Goal: Task Accomplishment & Management: Use online tool/utility

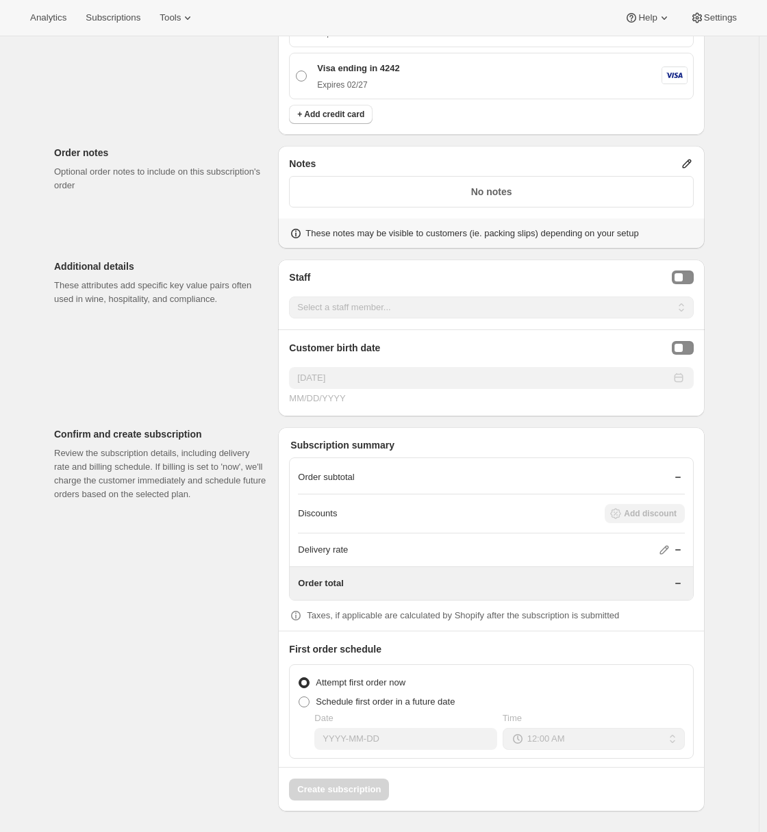
click at [81, 260] on p "Additional details" at bounding box center [160, 267] width 213 height 14
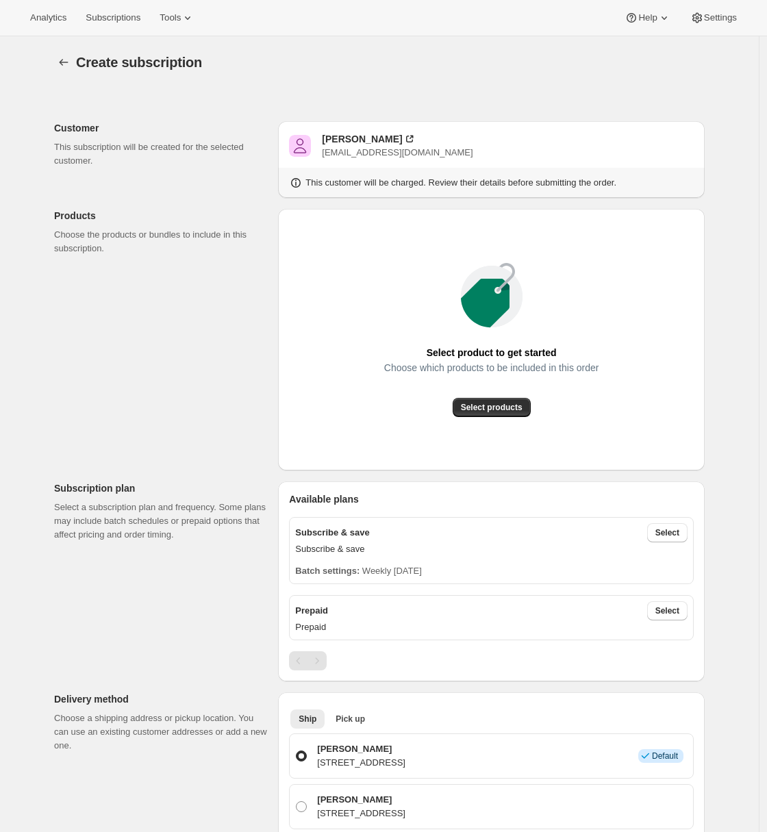
click at [181, 13] on span "Tools" at bounding box center [170, 17] width 21 height 11
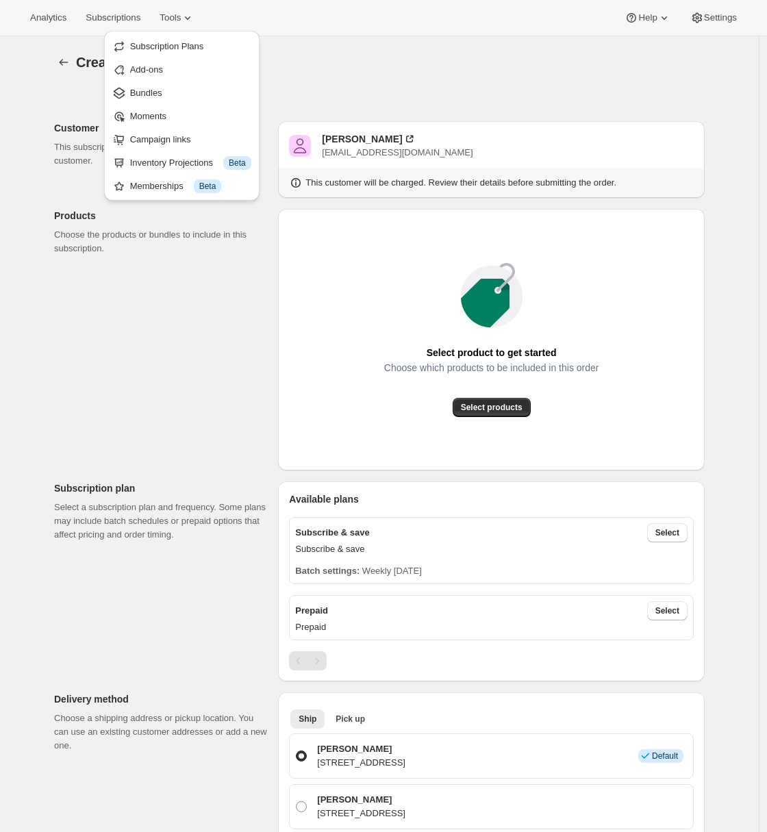
click at [166, 89] on span "Bundles" at bounding box center [190, 93] width 121 height 14
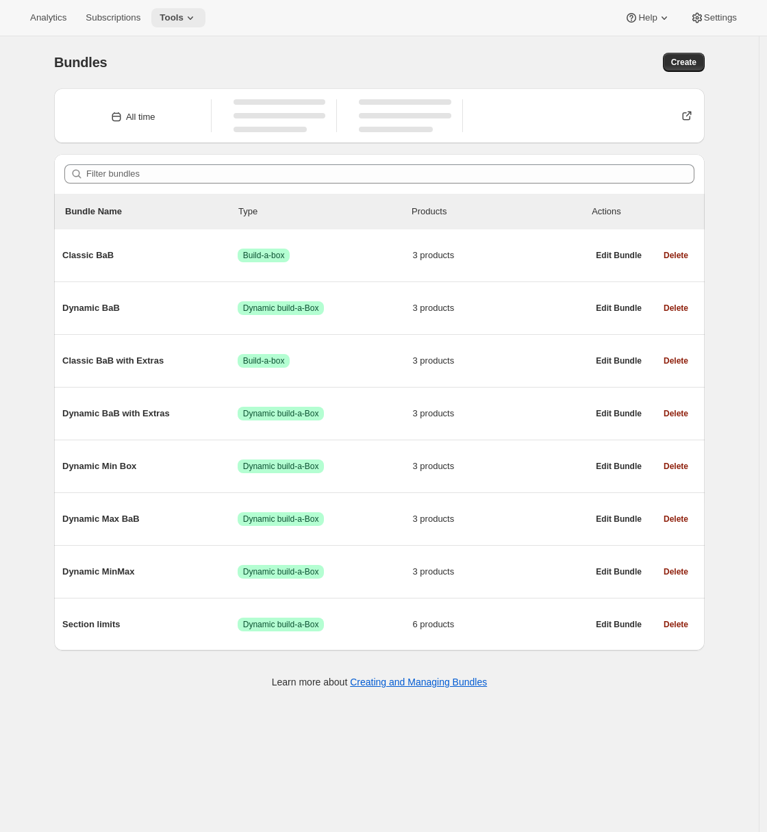
click at [181, 23] on span "Tools" at bounding box center [172, 17] width 24 height 11
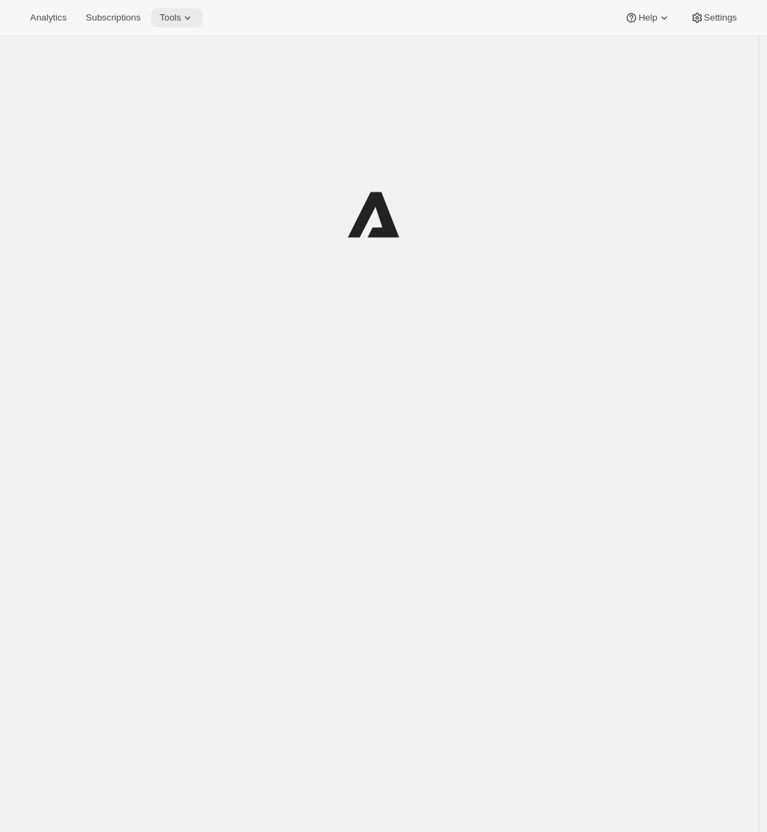
click at [181, 15] on span "Tools" at bounding box center [170, 17] width 21 height 11
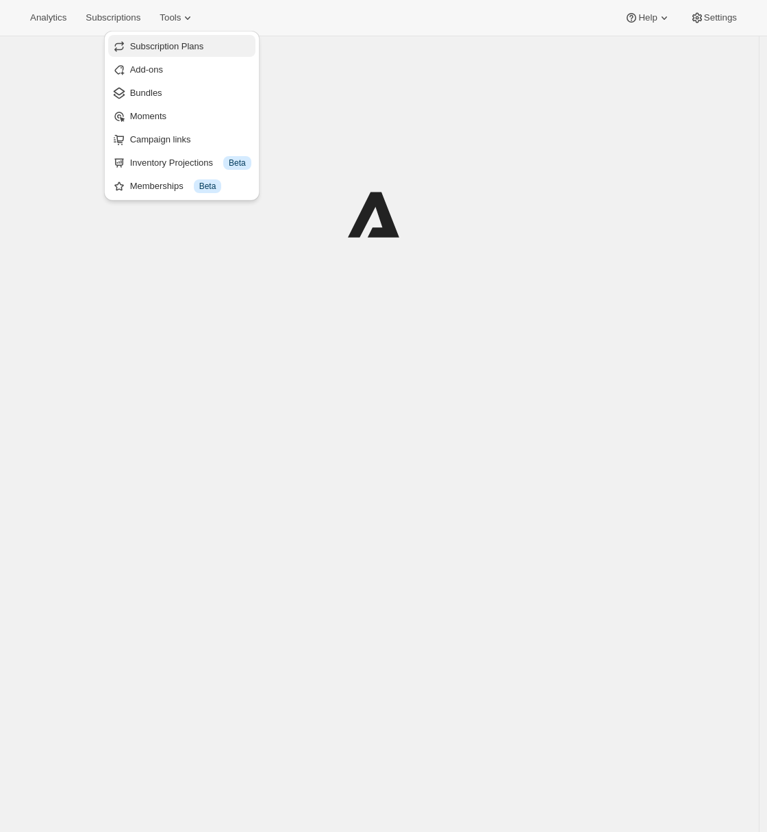
click at [190, 49] on span "Subscription Plans" at bounding box center [167, 46] width 74 height 10
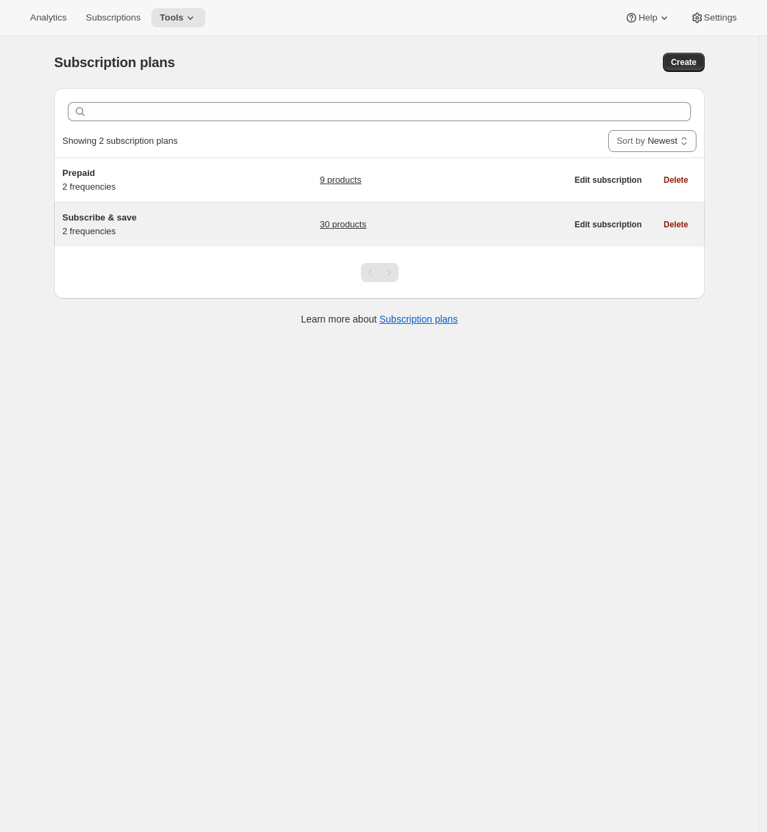
click at [186, 221] on h5 "Subscribe & save" at bounding box center [147, 218] width 171 height 14
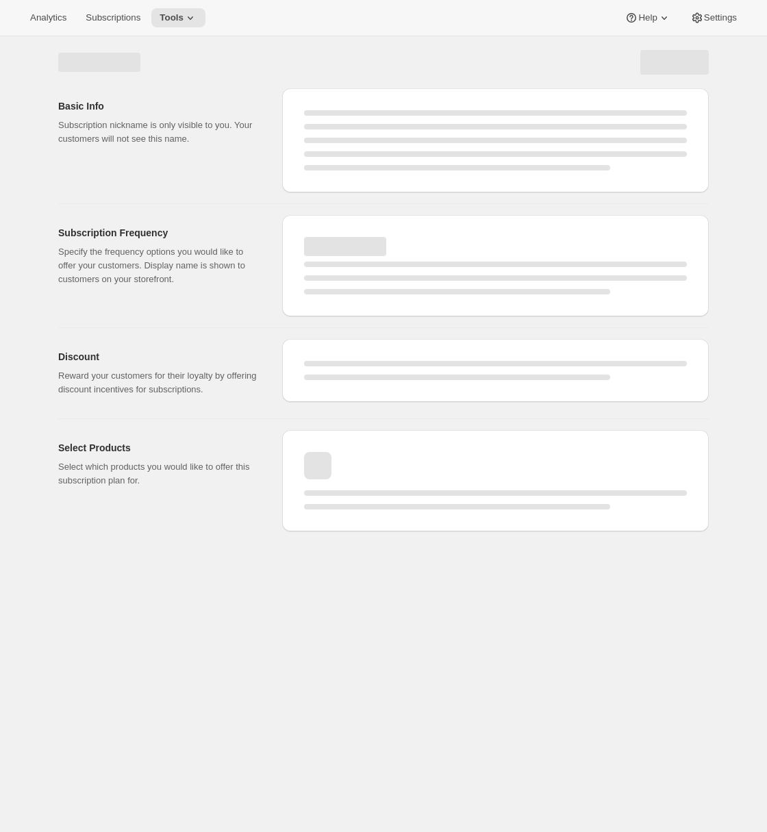
select select "WEEK"
select select "MONTH"
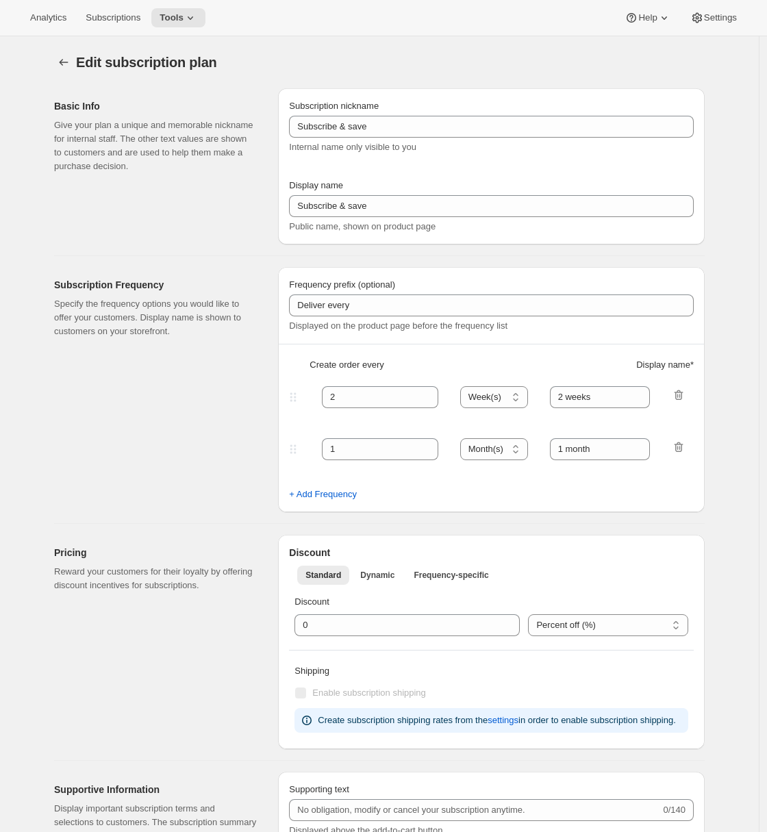
type input "20"
checkbox input "true"
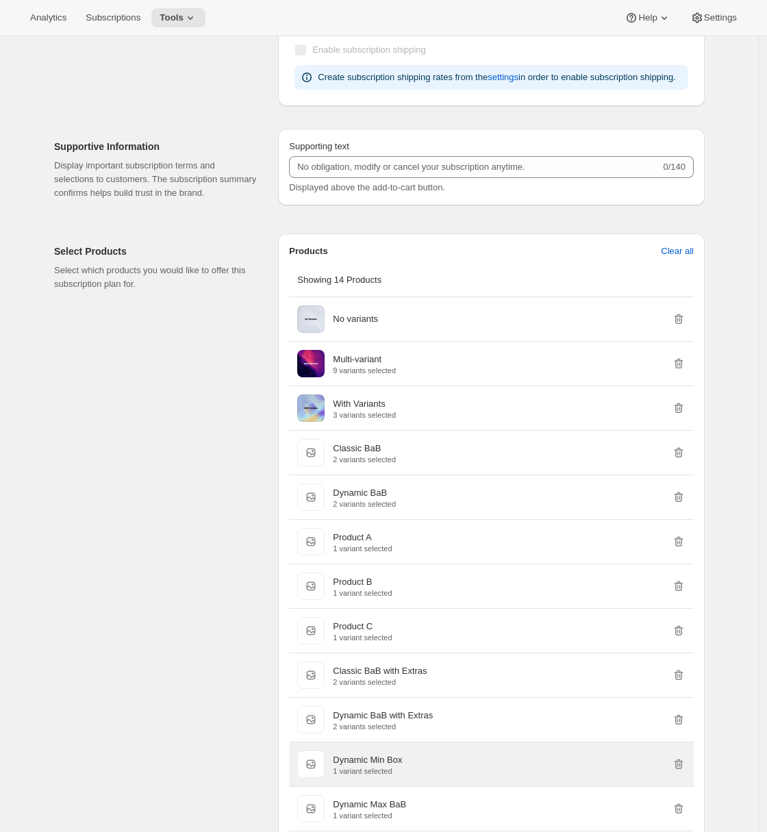
scroll to position [1066, 0]
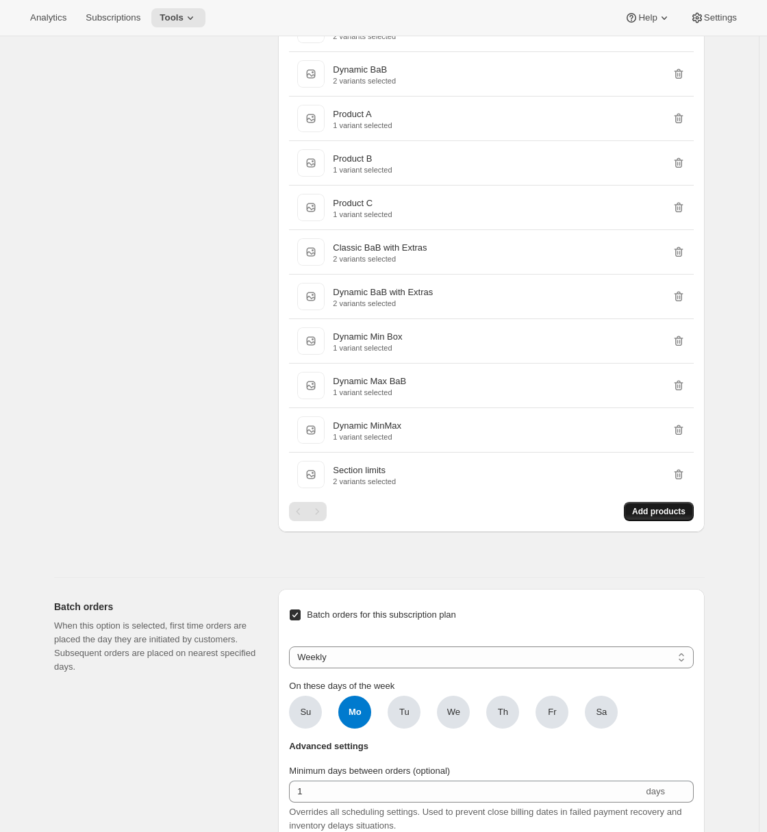
click at [659, 521] on button "Add products" at bounding box center [659, 511] width 70 height 19
